Goal: Task Accomplishment & Management: Manage account settings

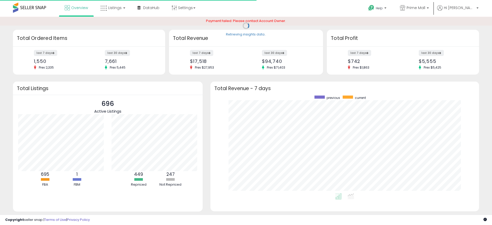
scroll to position [98, 258]
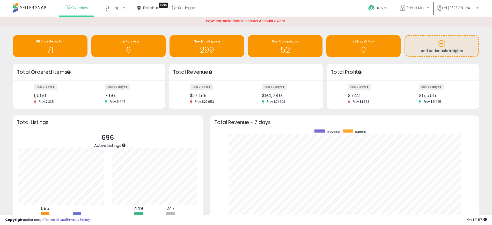
click at [478, 76] on div "Total Profit" at bounding box center [403, 72] width 152 height 17
click at [115, 7] on span "Listings" at bounding box center [114, 7] width 13 height 5
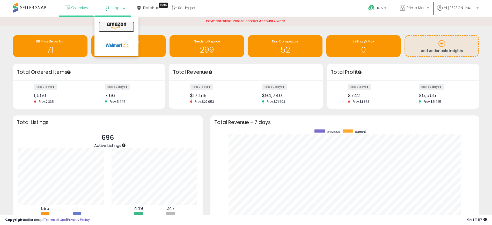
click at [123, 23] on icon at bounding box center [116, 25] width 23 height 7
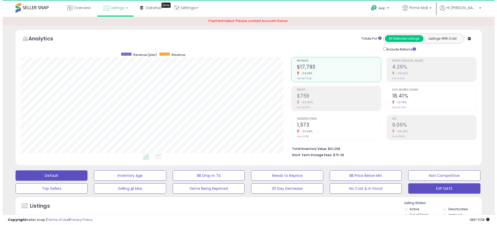
scroll to position [106, 270]
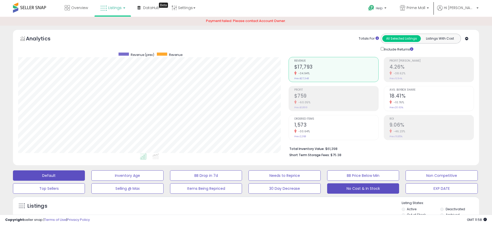
click at [364, 184] on button "No Cost & In Stock" at bounding box center [363, 188] width 72 height 10
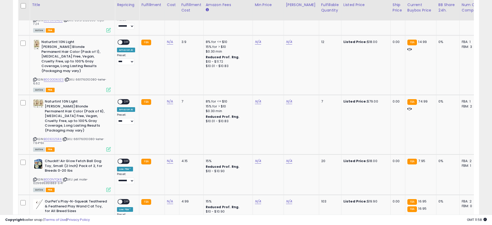
scroll to position [291, 0]
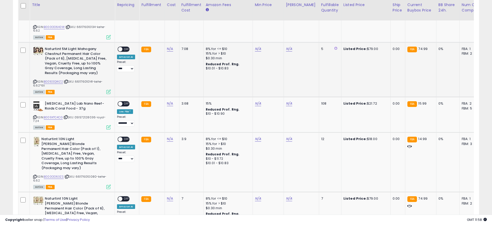
click at [34, 82] on icon at bounding box center [34, 81] width 3 height 3
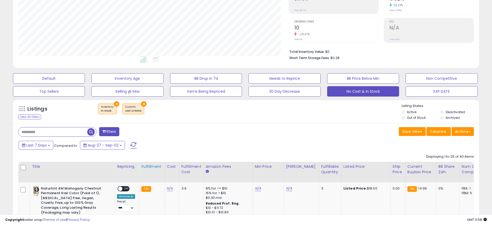
scroll to position [194, 0]
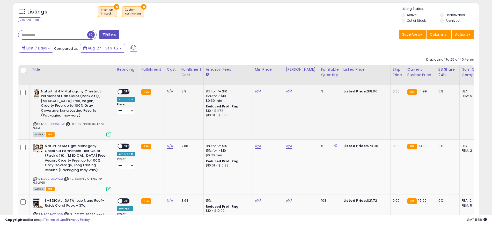
click at [35, 125] on icon at bounding box center [34, 124] width 3 height 3
click at [168, 92] on link "N/A" at bounding box center [170, 91] width 6 height 5
type input "*"
type input "****"
click at [188, 81] on button "submit" at bounding box center [183, 78] width 9 height 8
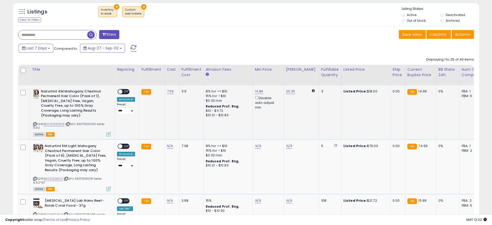
click at [128, 92] on span "OFF" at bounding box center [126, 91] width 8 height 4
click at [34, 180] on icon at bounding box center [34, 178] width 3 height 3
click at [168, 148] on link "N/A" at bounding box center [170, 145] width 6 height 5
type input "**"
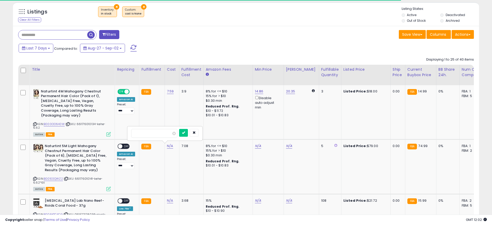
type input "*****"
click at [185, 131] on icon "submit" at bounding box center [183, 132] width 3 height 3
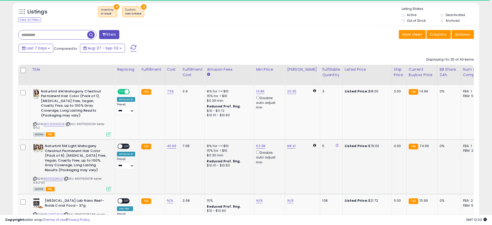
click at [124, 147] on span "OFF" at bounding box center [126, 146] width 8 height 4
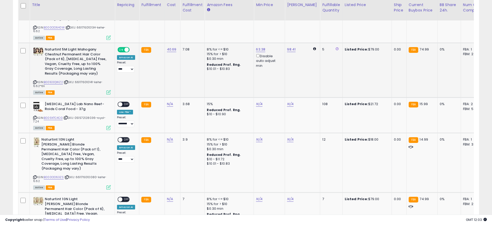
scroll to position [291, 0]
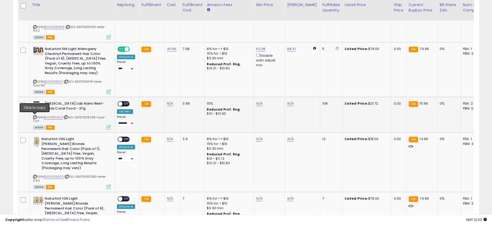
click at [35, 117] on icon at bounding box center [34, 117] width 3 height 3
click at [168, 103] on link "N/A" at bounding box center [170, 103] width 6 height 5
type input "*"
type input "****"
click at [188, 89] on button "submit" at bounding box center [183, 90] width 9 height 8
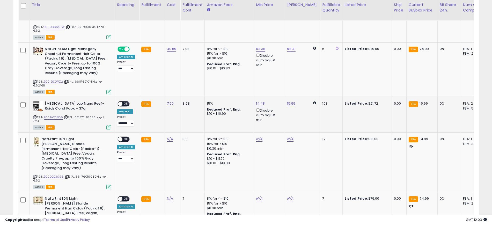
click at [127, 103] on span "OFF" at bounding box center [126, 104] width 8 height 4
click at [34, 175] on icon at bounding box center [34, 176] width 3 height 3
click at [168, 137] on link "N/A" at bounding box center [170, 138] width 6 height 5
type input "*"
type input "****"
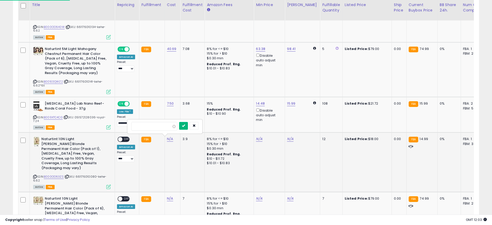
click at [188, 126] on button "submit" at bounding box center [183, 126] width 9 height 8
click at [125, 140] on span "OFF" at bounding box center [126, 139] width 8 height 4
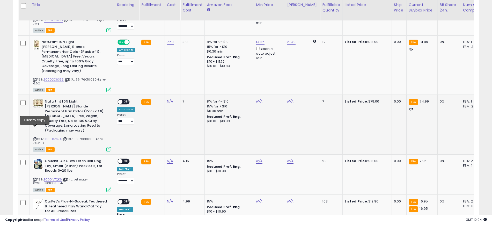
click at [34, 138] on icon at bounding box center [34, 139] width 3 height 3
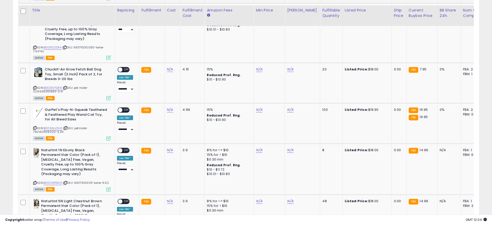
scroll to position [485, 0]
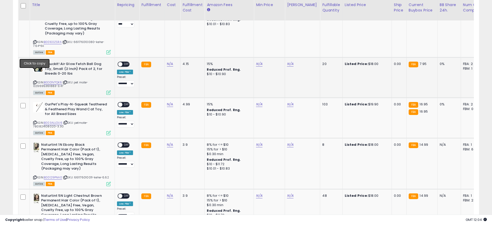
click at [34, 81] on icon at bounding box center [34, 82] width 3 height 3
click at [171, 61] on link "N/A" at bounding box center [170, 63] width 6 height 5
type input "*"
type input "****"
click at [185, 41] on icon "submit" at bounding box center [183, 40] width 3 height 3
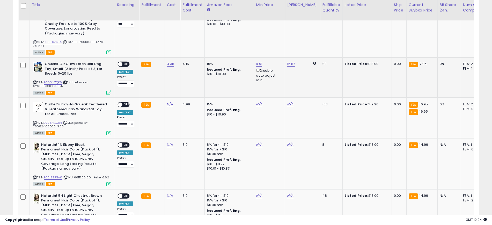
click at [125, 62] on span "OFF" at bounding box center [126, 64] width 8 height 4
click at [35, 121] on icon at bounding box center [34, 122] width 3 height 3
click at [167, 102] on link "N/A" at bounding box center [170, 104] width 6 height 5
type input "*"
type input "****"
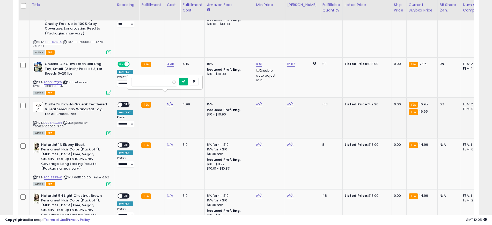
click at [188, 80] on button "submit" at bounding box center [183, 82] width 9 height 8
click at [125, 102] on span "OFF" at bounding box center [126, 104] width 8 height 4
click at [34, 176] on icon at bounding box center [34, 177] width 3 height 3
click at [170, 142] on link "N/A" at bounding box center [170, 144] width 6 height 5
type input "*"
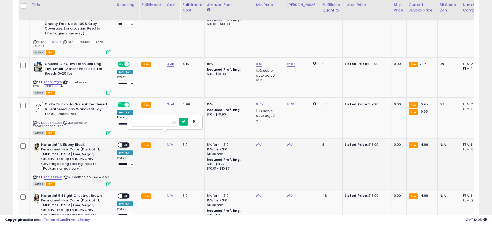
type input "****"
click at [185, 120] on icon "submit" at bounding box center [183, 121] width 3 height 3
click at [124, 143] on span "OFF" at bounding box center [126, 145] width 8 height 4
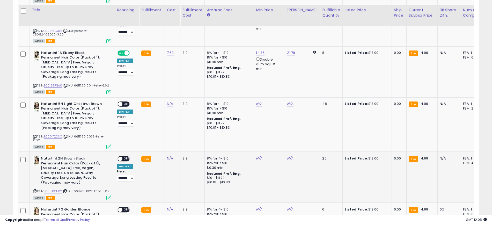
scroll to position [582, 0]
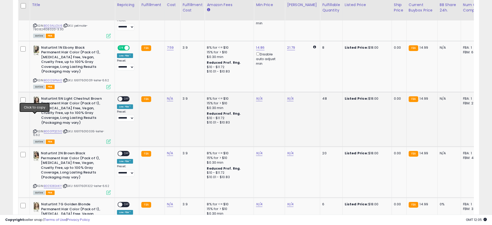
click at [34, 130] on icon at bounding box center [34, 131] width 3 height 3
click at [170, 96] on link "N/A" at bounding box center [170, 98] width 6 height 5
type input "*"
type input "****"
click at [185, 70] on icon "submit" at bounding box center [183, 70] width 3 height 3
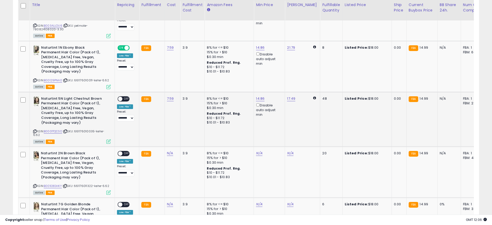
click at [126, 97] on span "OFF" at bounding box center [126, 99] width 8 height 4
click at [33, 185] on icon at bounding box center [34, 186] width 3 height 3
click at [169, 146] on td "N/A" at bounding box center [173, 171] width 16 height 51
click at [169, 151] on link "N/A" at bounding box center [170, 153] width 6 height 5
type input "*"
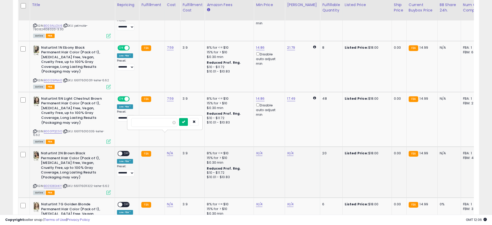
type input "****"
click at [185, 122] on icon "submit" at bounding box center [183, 121] width 3 height 3
click at [126, 151] on span "OFF" at bounding box center [126, 153] width 8 height 4
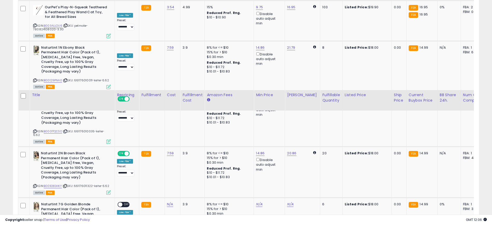
scroll to position [679, 0]
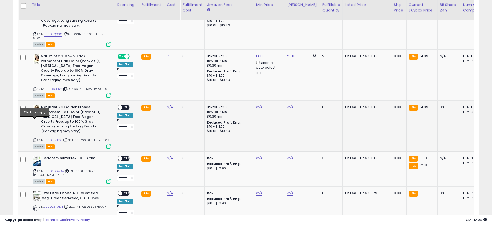
click at [34, 138] on icon at bounding box center [34, 139] width 3 height 3
click at [167, 105] on link "N/A" at bounding box center [170, 107] width 6 height 5
type input "*"
type input "****"
click at [185, 77] on icon "submit" at bounding box center [183, 75] width 3 height 3
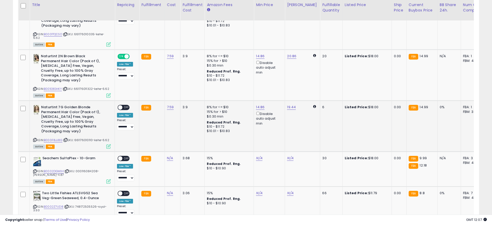
click at [127, 105] on span "OFF" at bounding box center [126, 107] width 8 height 4
click at [34, 170] on icon at bounding box center [34, 171] width 3 height 3
click at [166, 152] on td "N/A" at bounding box center [173, 169] width 16 height 35
click at [170, 156] on link "N/A" at bounding box center [170, 158] width 6 height 5
type input "*"
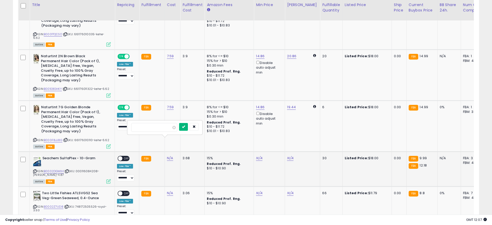
type input "****"
click at [185, 128] on icon "submit" at bounding box center [183, 126] width 3 height 3
click at [126, 156] on span "OFF" at bounding box center [126, 158] width 8 height 4
click at [34, 205] on icon at bounding box center [34, 206] width 3 height 3
click at [169, 190] on link "N/A" at bounding box center [170, 192] width 6 height 5
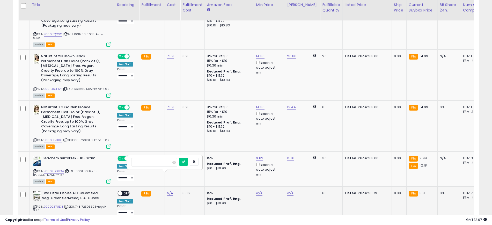
type input "*"
type input "****"
click at [185, 161] on icon "submit" at bounding box center [183, 161] width 3 height 3
click at [123, 191] on span "OFF" at bounding box center [126, 193] width 8 height 4
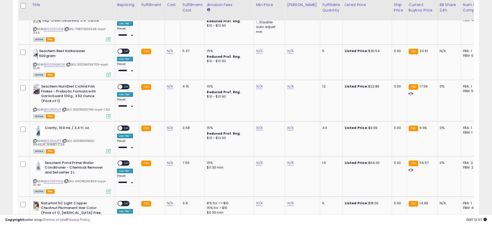
scroll to position [860, 0]
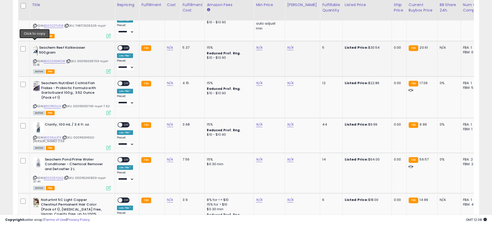
click at [35, 60] on icon at bounding box center [34, 61] width 3 height 3
click at [167, 41] on td "N/A" at bounding box center [173, 58] width 16 height 35
click at [169, 45] on link "N/A" at bounding box center [170, 47] width 6 height 5
type input "**"
type input "*****"
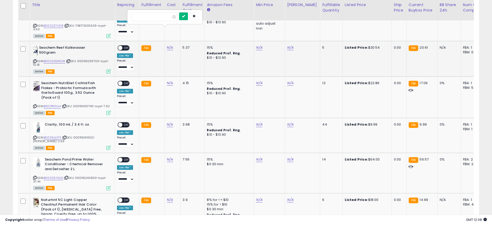
click at [188, 18] on button "submit" at bounding box center [183, 16] width 9 height 8
click at [127, 46] on span "OFF" at bounding box center [126, 48] width 8 height 4
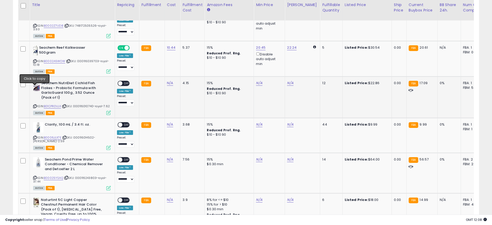
click at [36, 105] on icon at bounding box center [34, 106] width 3 height 3
click at [167, 80] on link "N/A" at bounding box center [170, 82] width 6 height 5
type input "*"
type input "****"
click at [185, 52] on icon "submit" at bounding box center [183, 51] width 3 height 3
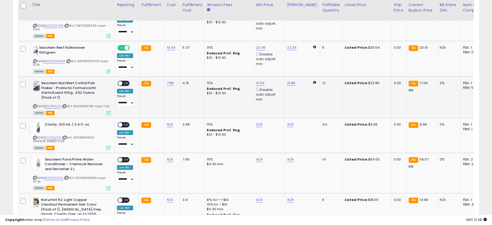
click at [126, 81] on span "OFF" at bounding box center [126, 83] width 8 height 4
click at [34, 136] on icon at bounding box center [34, 137] width 3 height 3
click at [167, 122] on link "N/A" at bounding box center [170, 124] width 6 height 5
type input "*"
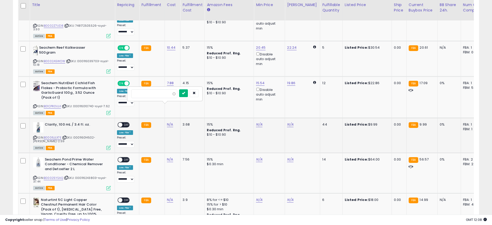
type input "****"
click at [188, 96] on button "submit" at bounding box center [183, 93] width 9 height 8
click at [127, 123] on span "OFF" at bounding box center [126, 125] width 8 height 4
click at [35, 176] on icon at bounding box center [34, 177] width 3 height 3
click at [168, 157] on link "N/A" at bounding box center [170, 159] width 6 height 5
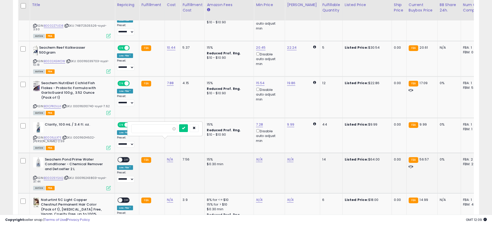
type input "**"
type input "*****"
click at [185, 127] on icon "submit" at bounding box center [183, 127] width 3 height 3
click at [126, 157] on span "OFF" at bounding box center [126, 159] width 8 height 4
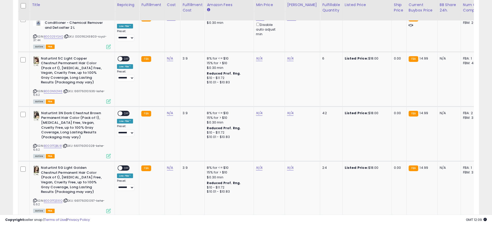
scroll to position [1003, 0]
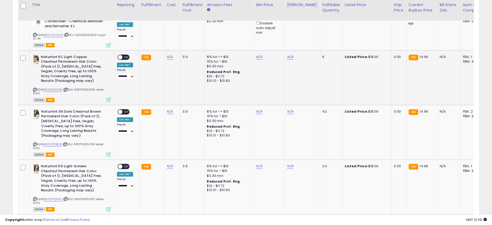
click at [35, 88] on icon at bounding box center [34, 89] width 3 height 3
click at [169, 54] on link "N/A" at bounding box center [170, 56] width 6 height 5
type input "*"
type input "****"
click at [188, 23] on button "submit" at bounding box center [183, 25] width 9 height 8
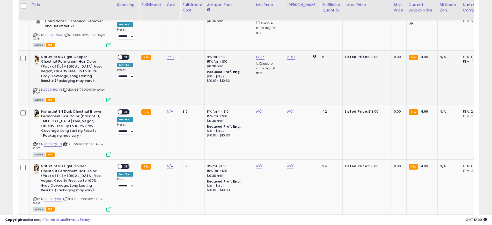
click at [125, 55] on span "OFF" at bounding box center [126, 57] width 8 height 4
click at [36, 143] on icon at bounding box center [34, 144] width 3 height 3
click at [167, 109] on link "N/A" at bounding box center [170, 111] width 6 height 5
type input "*"
type input "****"
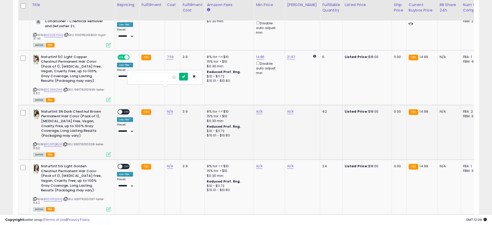
click at [188, 77] on button "submit" at bounding box center [183, 77] width 9 height 8
click at [34, 197] on icon at bounding box center [34, 198] width 3 height 3
click at [170, 160] on td "N/A" at bounding box center [173, 187] width 16 height 55
click at [170, 164] on link "N/A" at bounding box center [170, 166] width 6 height 5
type input "*"
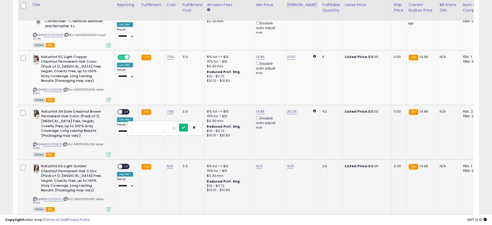
type input "****"
click at [188, 128] on button "submit" at bounding box center [183, 128] width 9 height 8
click at [127, 109] on span "OFF" at bounding box center [126, 111] width 8 height 4
click at [130, 164] on div "**********" at bounding box center [126, 176] width 18 height 25
click at [128, 164] on span "OFF" at bounding box center [126, 166] width 8 height 4
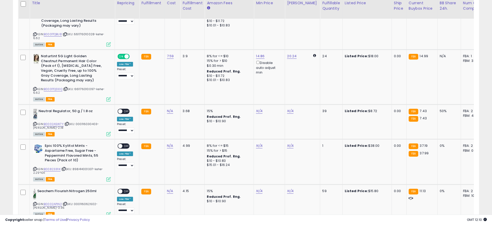
scroll to position [1122, 0]
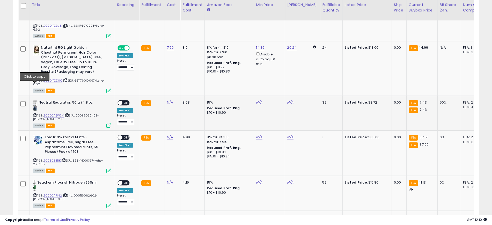
click at [34, 114] on icon at bounding box center [34, 115] width 3 height 3
click at [168, 100] on link "N/A" at bounding box center [170, 102] width 6 height 5
type input "*"
type input "****"
click at [185, 61] on icon "submit" at bounding box center [183, 59] width 3 height 3
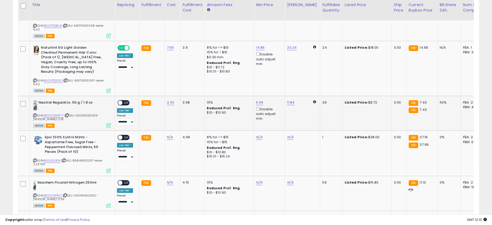
click at [127, 100] on span "OFF" at bounding box center [126, 102] width 8 height 4
click at [34, 159] on icon at bounding box center [34, 160] width 3 height 3
click at [34, 194] on icon at bounding box center [34, 195] width 3 height 3
click at [167, 180] on link "N/A" at bounding box center [170, 182] width 6 height 5
type input "*"
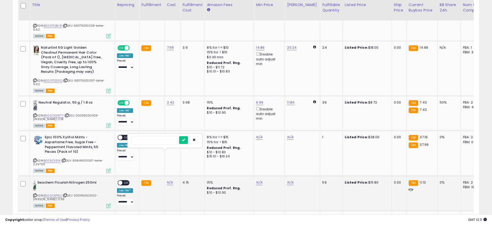
type input "****"
click at [188, 139] on button "submit" at bounding box center [183, 140] width 9 height 8
click at [123, 180] on span "OFF" at bounding box center [126, 182] width 8 height 4
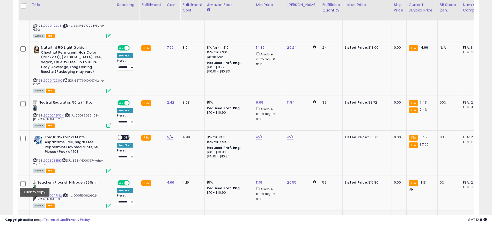
click at [163, 211] on td "FBA" at bounding box center [151, 228] width 25 height 35
click at [167, 215] on link "N/A" at bounding box center [170, 217] width 6 height 5
type input "**"
type input "****"
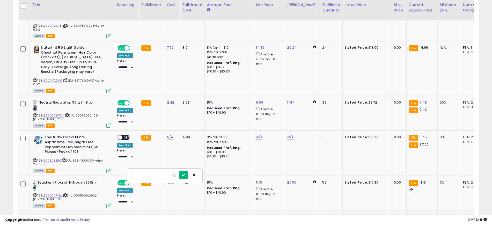
click at [188, 174] on button "submit" at bounding box center [183, 175] width 9 height 8
click at [129, 215] on span "OFF" at bounding box center [126, 217] width 8 height 4
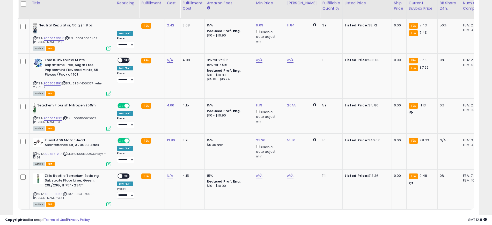
scroll to position [1204, 0]
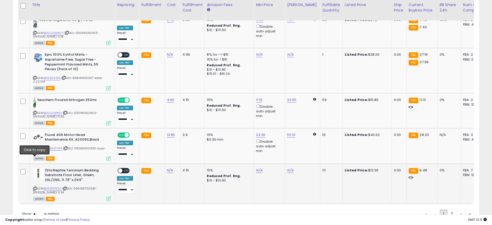
click at [34, 187] on icon at bounding box center [34, 188] width 3 height 3
click at [170, 164] on td "N/A" at bounding box center [173, 184] width 16 height 40
click at [170, 168] on link "N/A" at bounding box center [170, 170] width 6 height 5
type input "*"
type input "****"
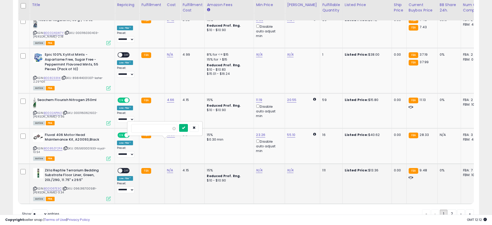
click at [185, 127] on icon "submit" at bounding box center [183, 127] width 3 height 3
click at [124, 168] on div "ON OFF" at bounding box center [118, 170] width 12 height 4
click at [124, 168] on span "OFF" at bounding box center [126, 170] width 8 height 4
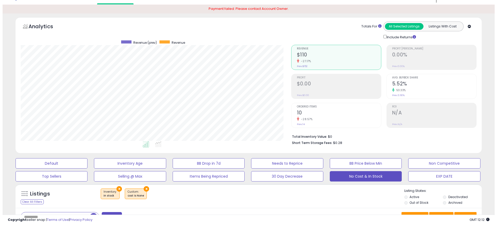
scroll to position [0, 0]
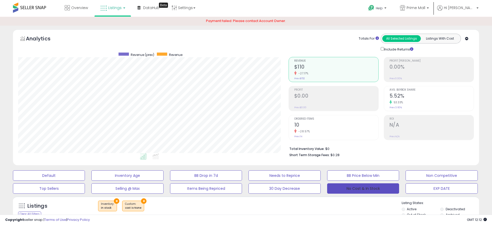
click at [367, 192] on button "No Cost & In Stock" at bounding box center [363, 188] width 72 height 10
